Goal: Complete application form

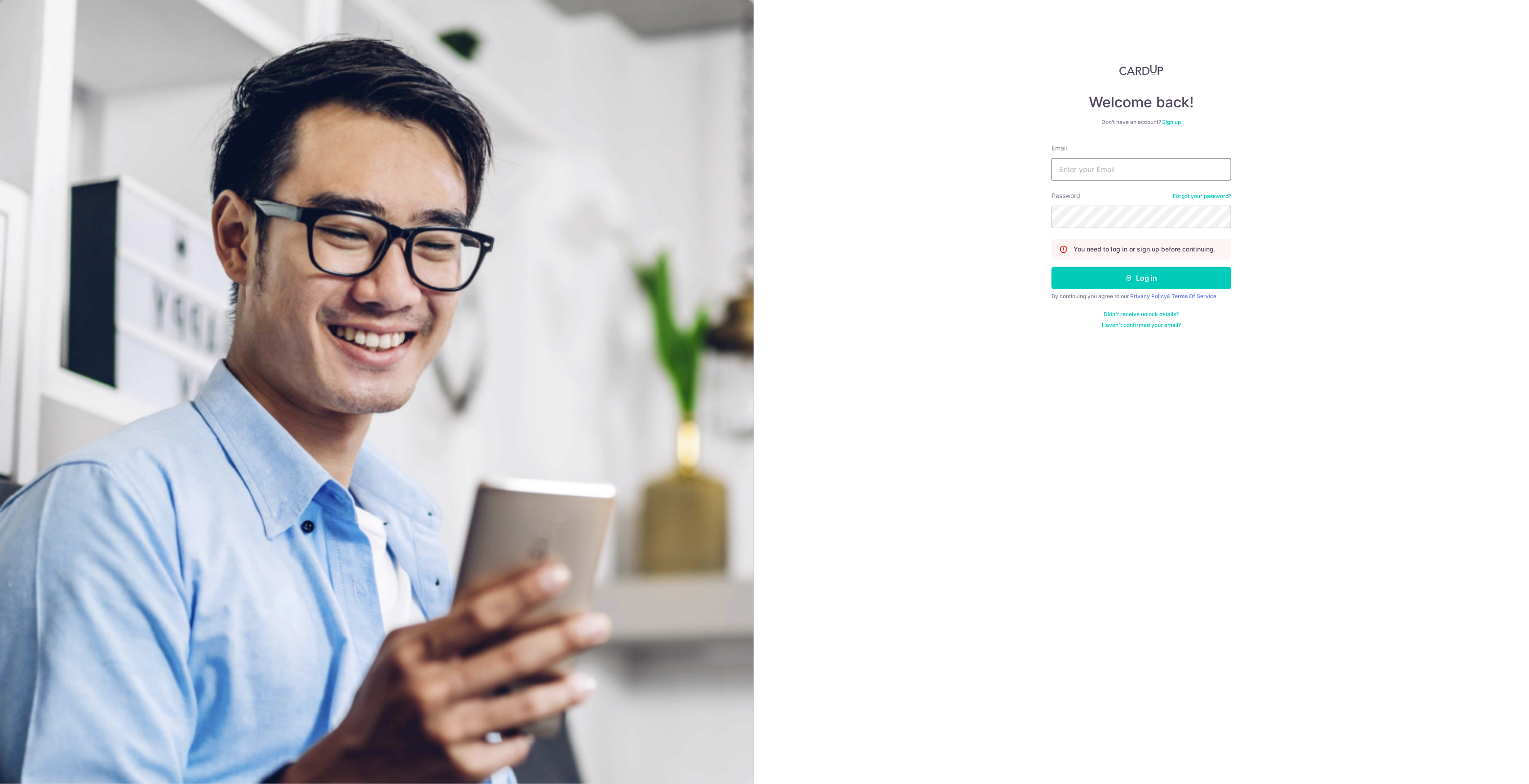
click at [1076, 173] on input "Email" at bounding box center [1141, 169] width 180 height 23
type input "[EMAIL_ADDRESS][DOMAIN_NAME]"
click at [1052, 267] on button "Log in" at bounding box center [1141, 278] width 180 height 23
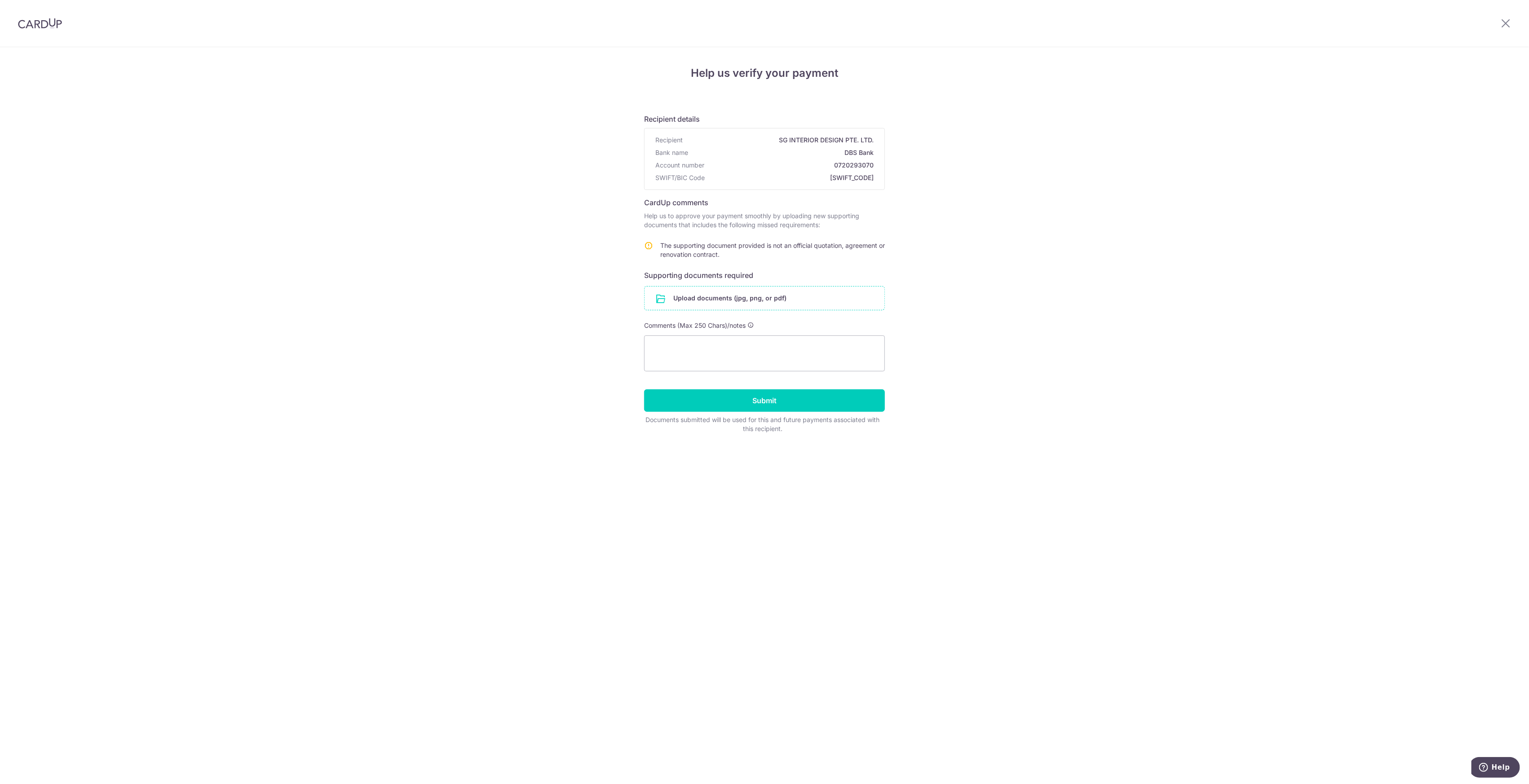
click at [799, 296] on input "file" at bounding box center [764, 298] width 240 height 23
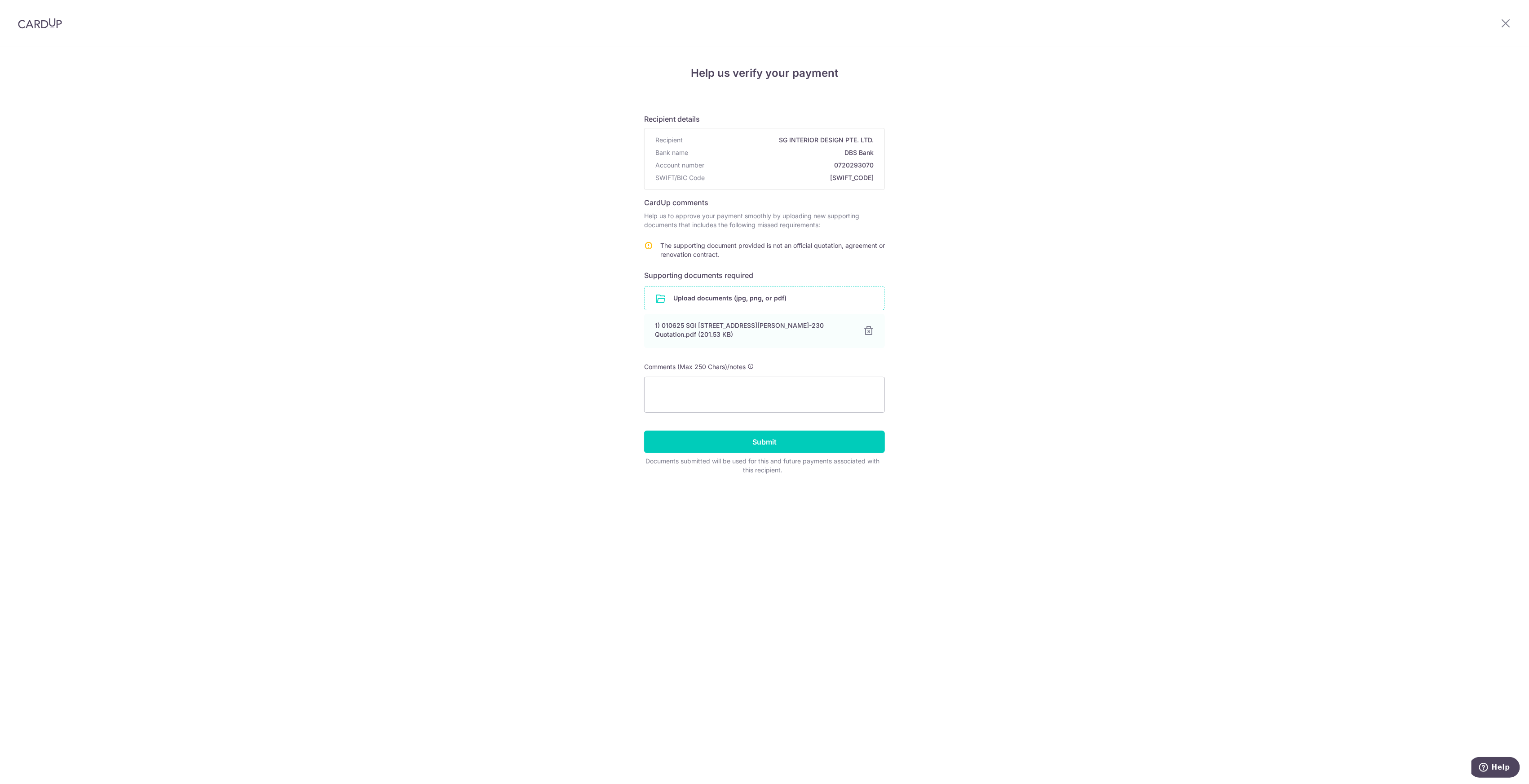
click at [719, 299] on input "file" at bounding box center [764, 298] width 240 height 23
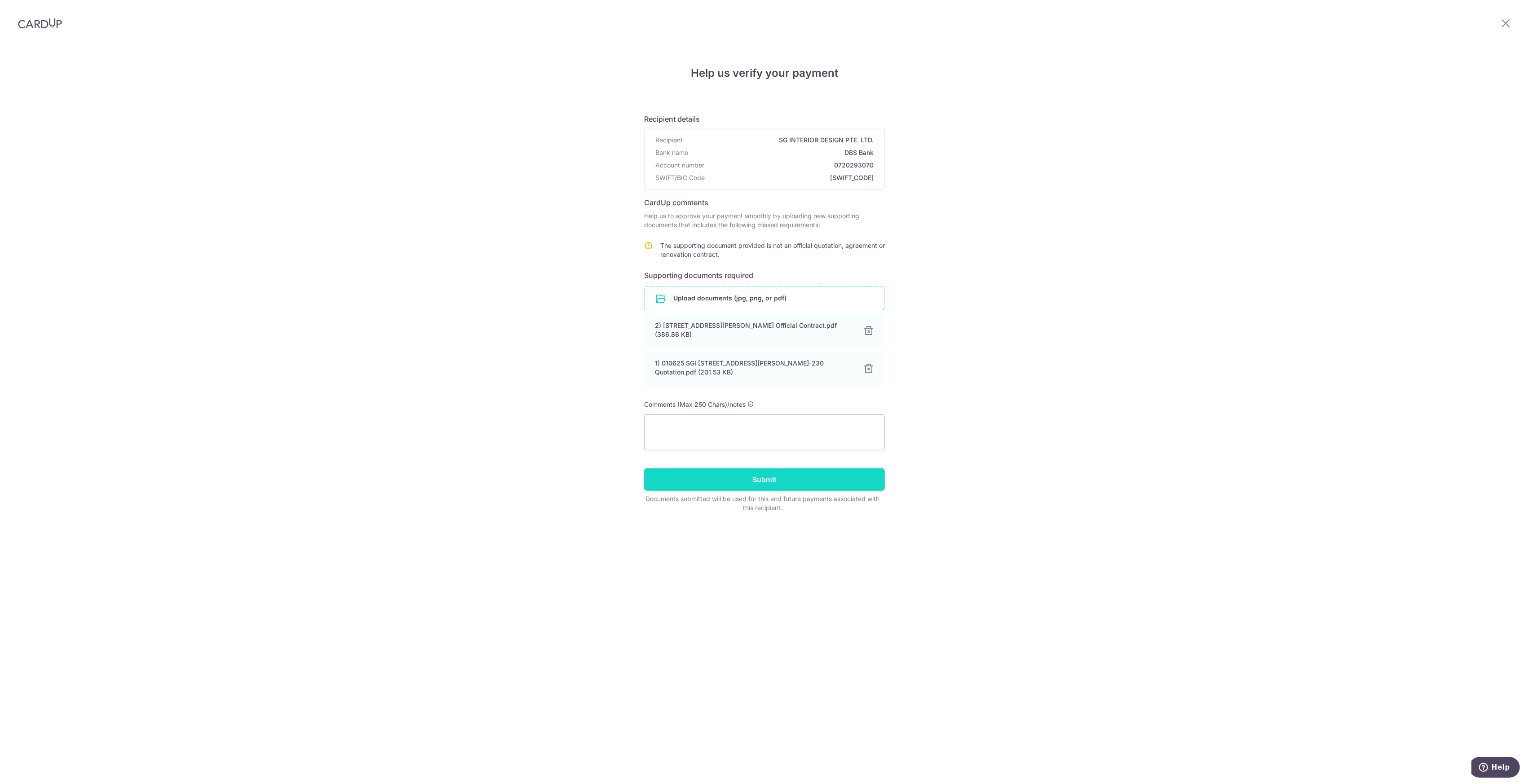
click at [749, 474] on input "Submit" at bounding box center [764, 480] width 241 height 23
